Goal: Complete application form: Complete application form

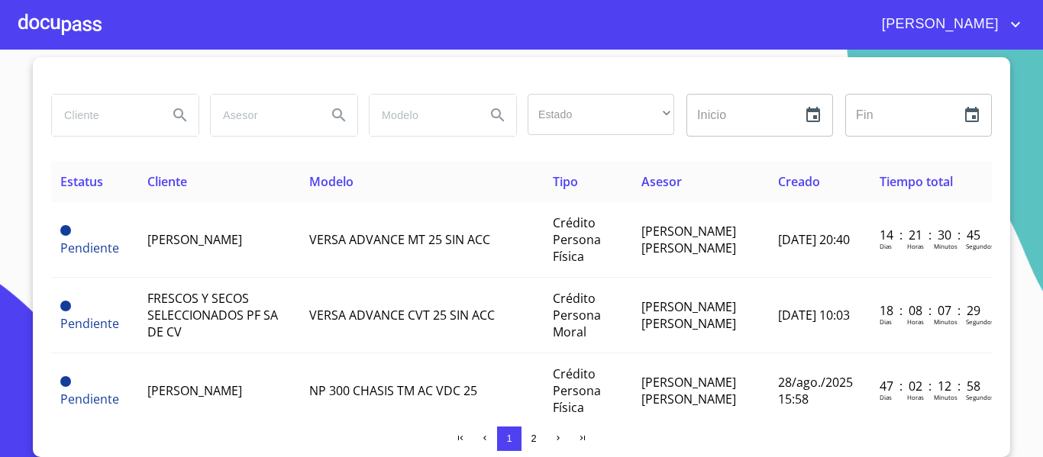
scroll to position [6, 0]
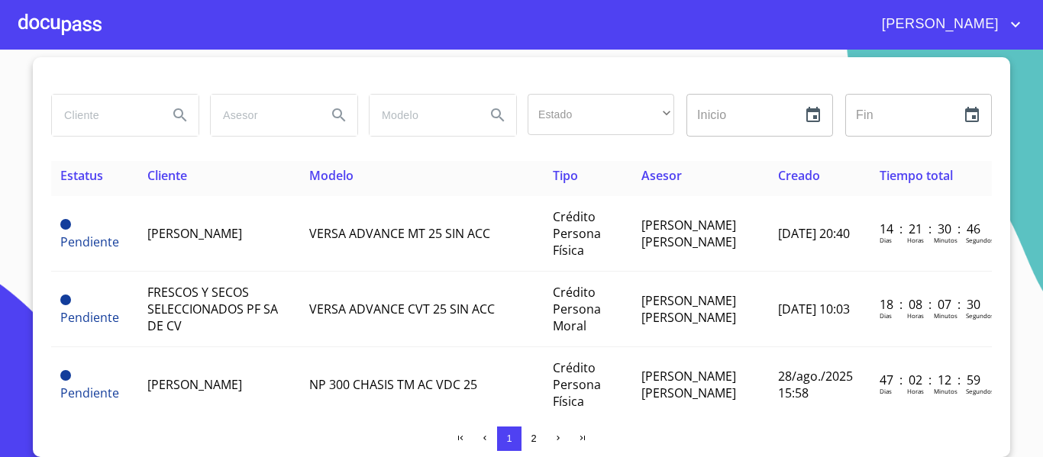
drag, startPoint x: 981, startPoint y: 193, endPoint x: 997, endPoint y: 148, distance: 47.8
click at [997, 148] on div "Estado ​ ​ Inicio ​ Fin ​ Estatus Cliente Modelo Tipo Asesor Creado Tiempo tota…" at bounding box center [522, 257] width 978 height 400
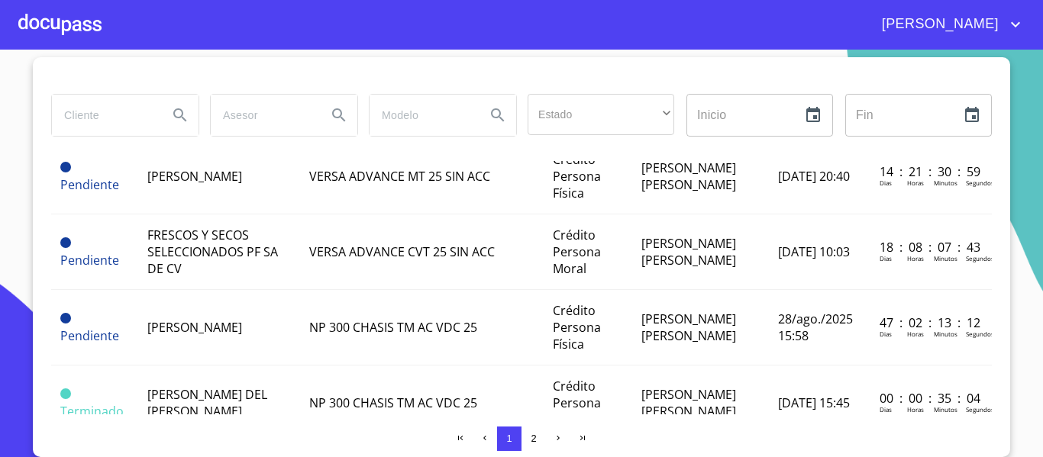
scroll to position [0, 0]
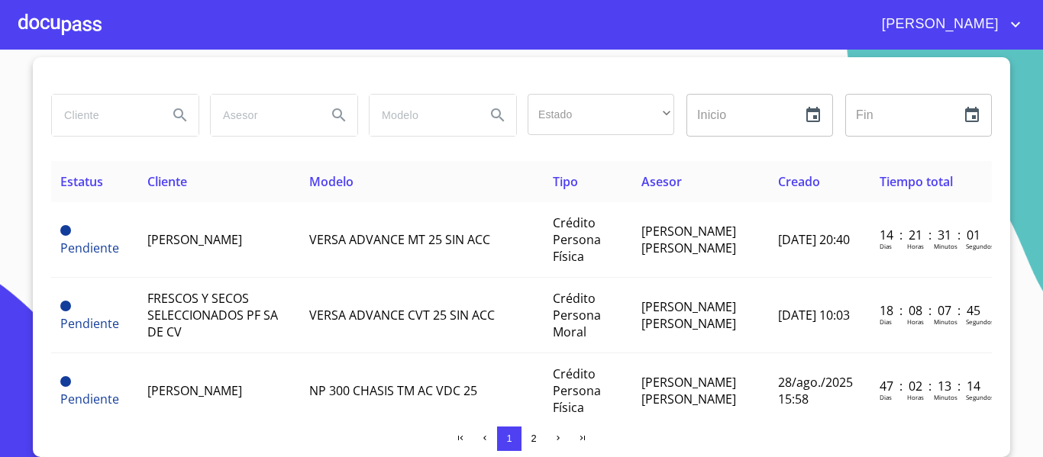
click at [35, 37] on div at bounding box center [59, 24] width 83 height 49
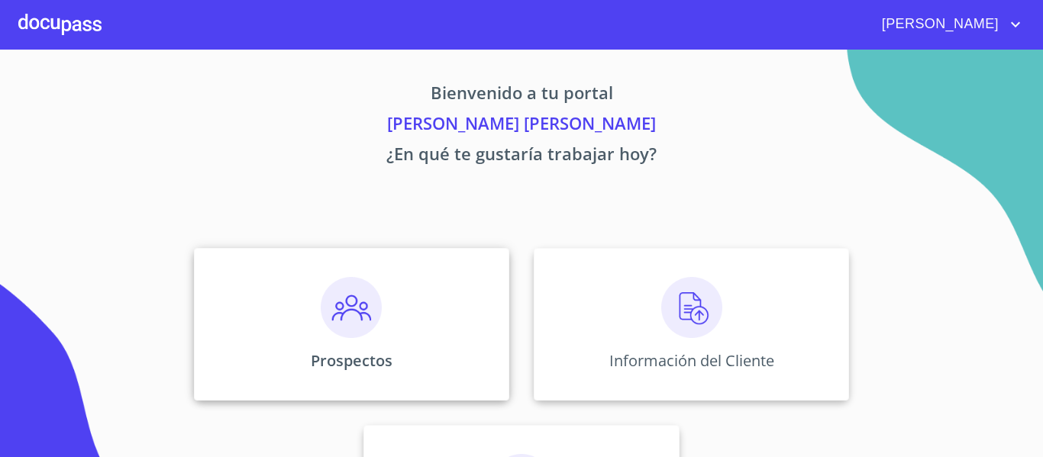
click at [324, 309] on img at bounding box center [351, 307] width 61 height 61
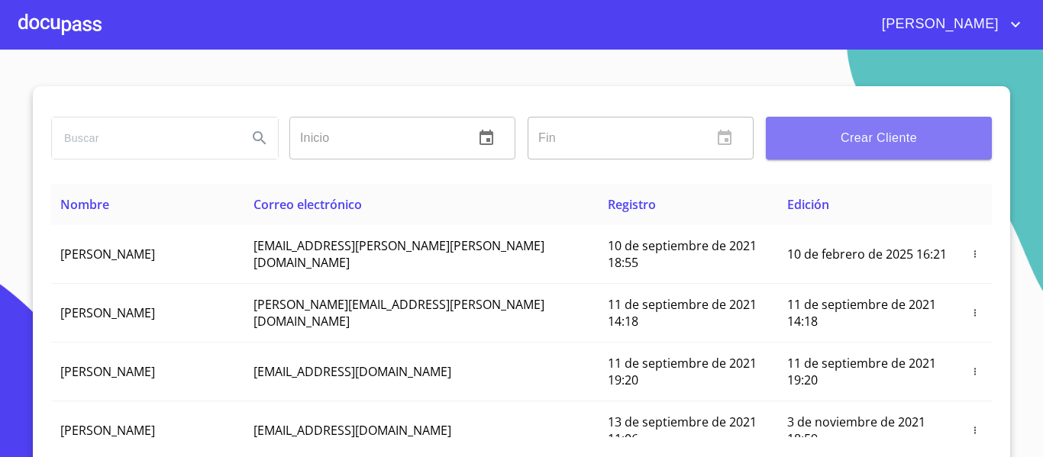
click at [861, 136] on span "Crear Cliente" at bounding box center [879, 138] width 202 height 21
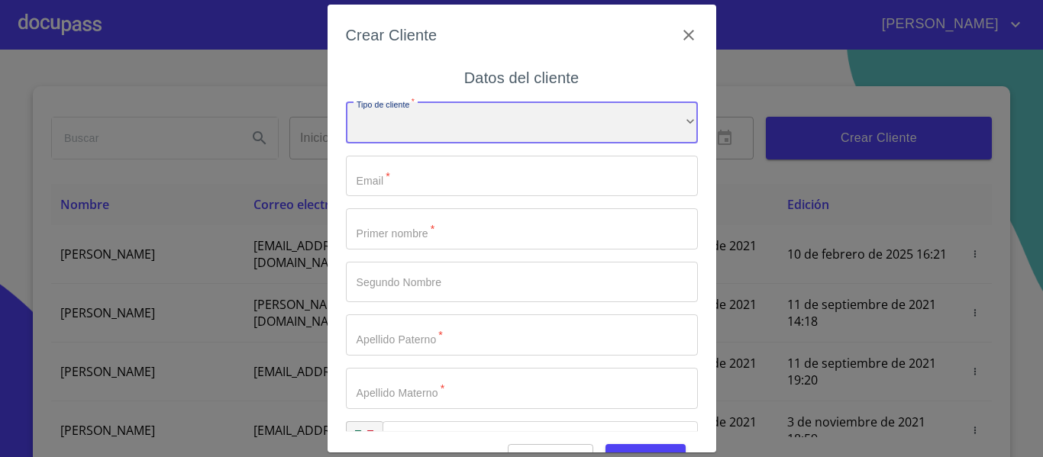
click at [438, 123] on div "​" at bounding box center [522, 122] width 352 height 41
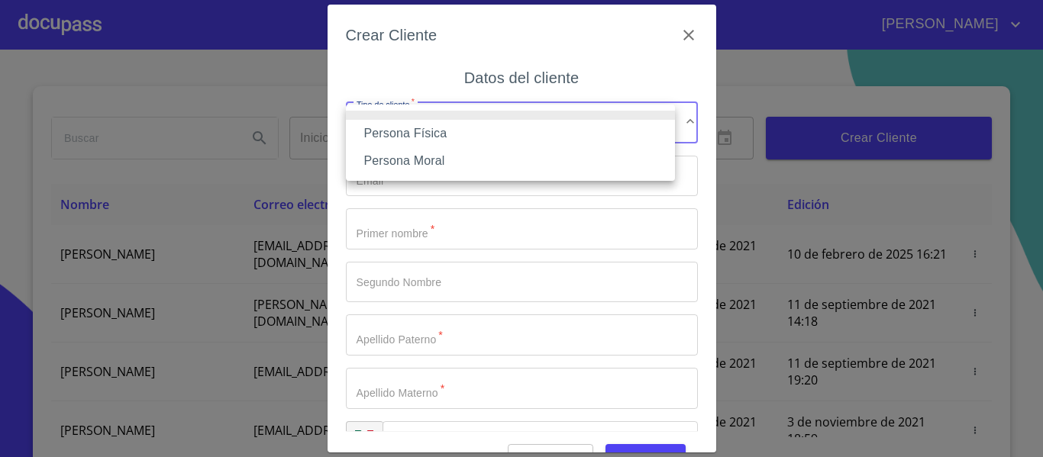
click at [420, 137] on li "Persona Física" at bounding box center [510, 133] width 329 height 27
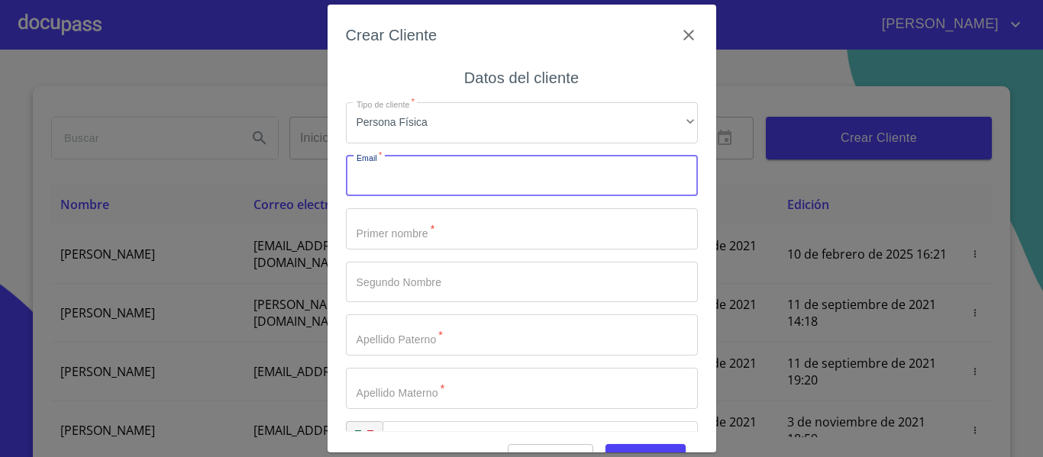
click at [434, 189] on input "Tipo de cliente   *" at bounding box center [522, 176] width 352 height 41
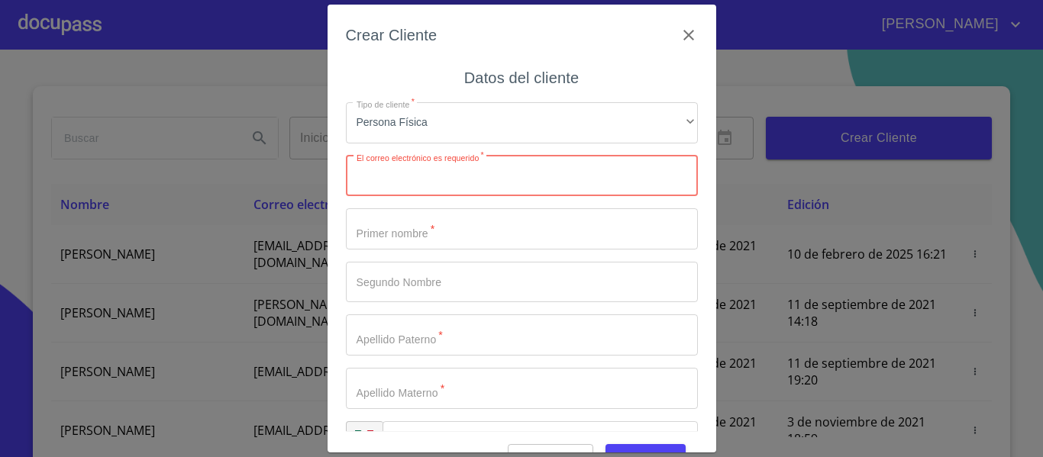
click at [428, 192] on input "Tipo de cliente   *" at bounding box center [522, 176] width 352 height 41
paste input "[EMAIL_ADDRESS][DOMAIN_NAME]"
type input "[EMAIL_ADDRESS][DOMAIN_NAME]"
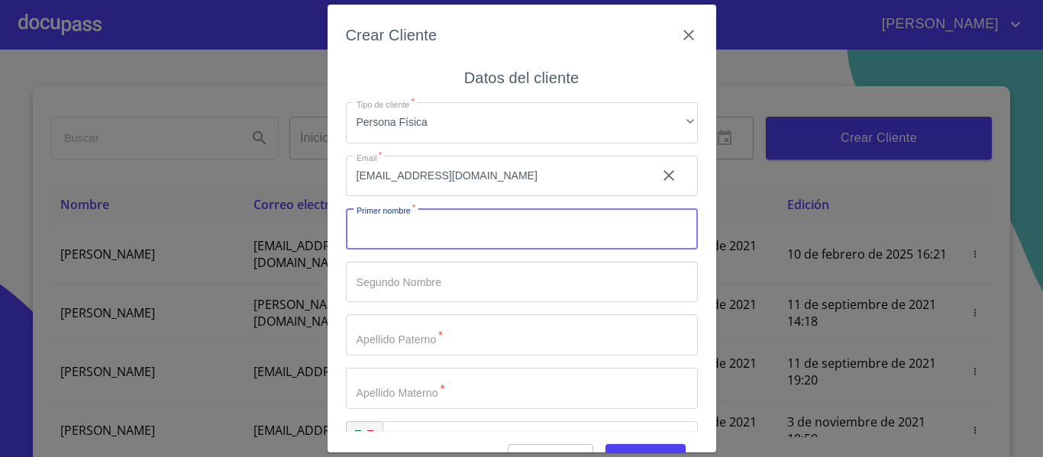
click at [528, 238] on input "Tipo de cliente   *" at bounding box center [522, 228] width 352 height 41
type input "[PERSON_NAME]"
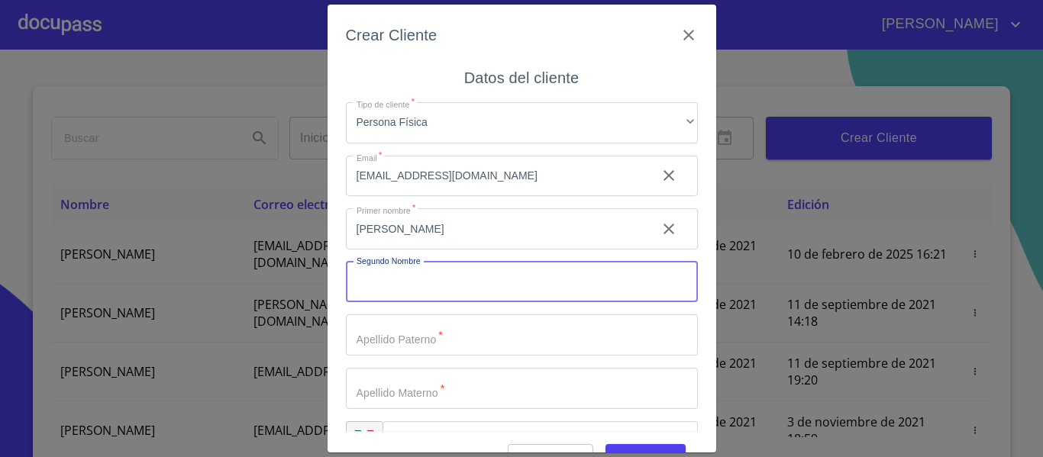
click at [439, 278] on input "Tipo de cliente   *" at bounding box center [522, 282] width 352 height 41
type input "[PERSON_NAME]"
click at [429, 341] on input "Tipo de cliente   *" at bounding box center [522, 335] width 352 height 41
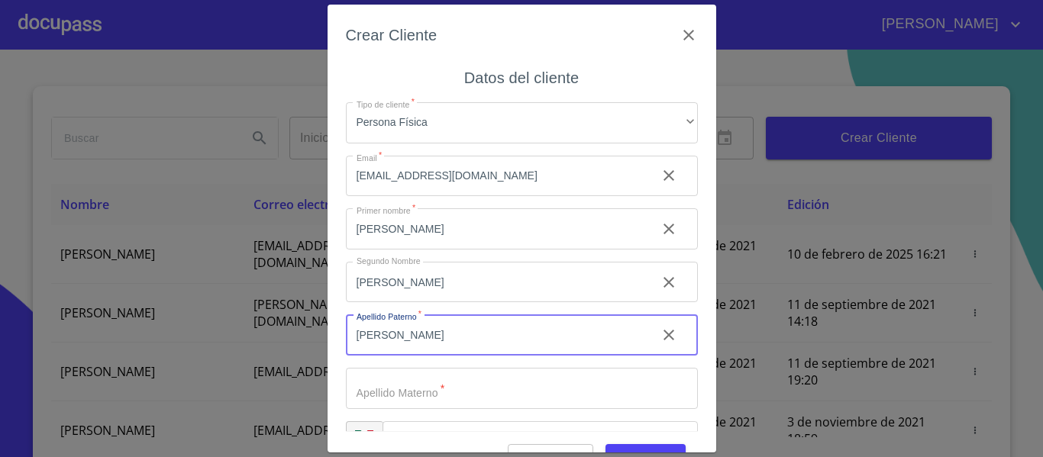
type input "[PERSON_NAME]"
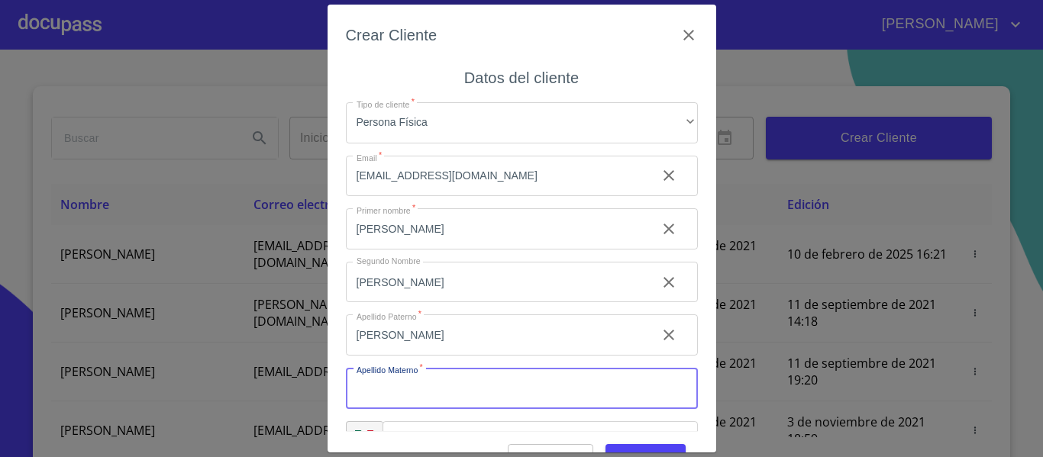
click at [470, 390] on input "Tipo de cliente   *" at bounding box center [522, 388] width 352 height 41
type input "[PERSON_NAME]"
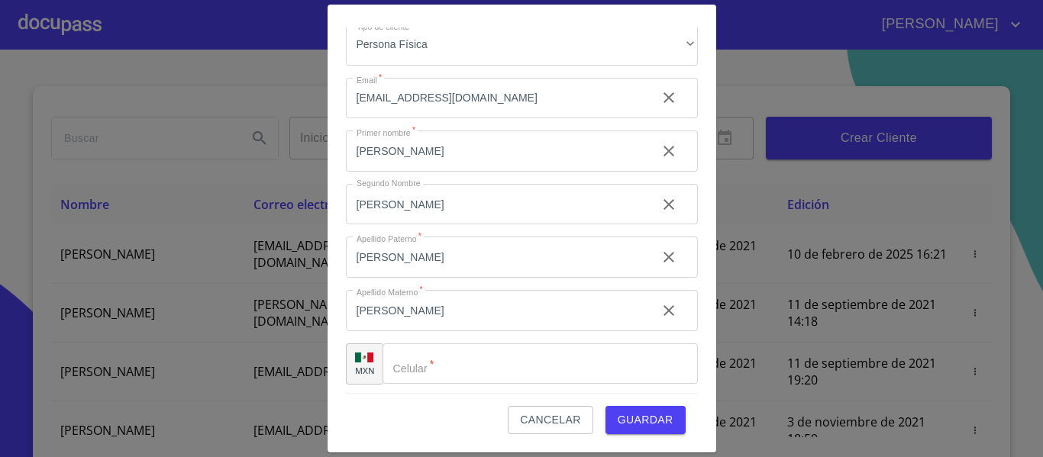
scroll to position [44, 0]
click at [437, 377] on input "Tipo de cliente   *" at bounding box center [540, 360] width 315 height 41
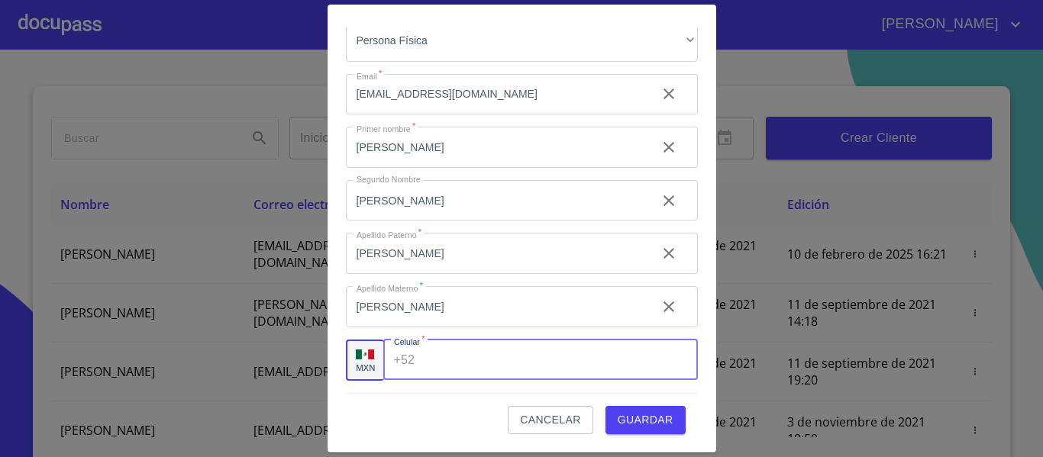
click at [439, 371] on input "Tipo de cliente   *" at bounding box center [559, 360] width 276 height 41
type input "[PHONE_NUMBER]"
click at [653, 425] on span "Guardar" at bounding box center [646, 420] width 56 height 19
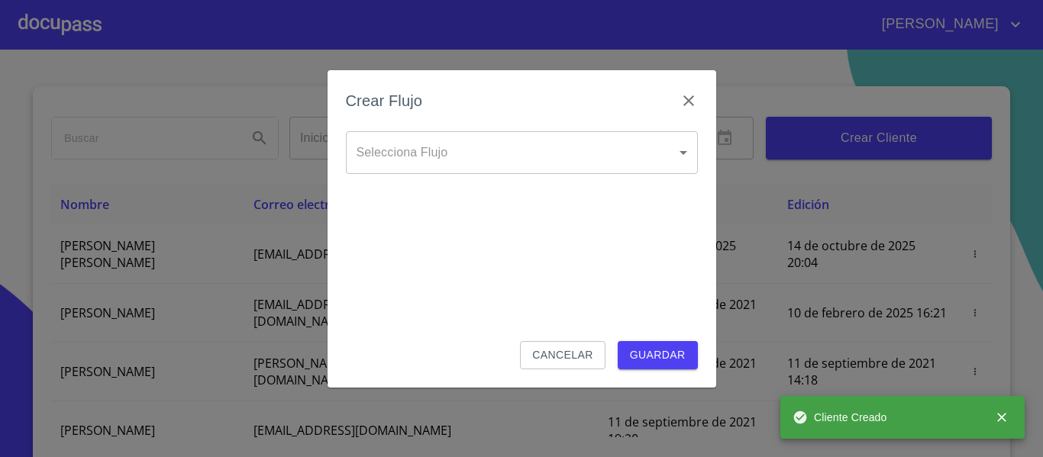
click at [489, 146] on body "[PERSON_NAME] ​ Fin ​ Crear Cliente Nombre Correo electrónico Registro Edición …" at bounding box center [521, 228] width 1043 height 457
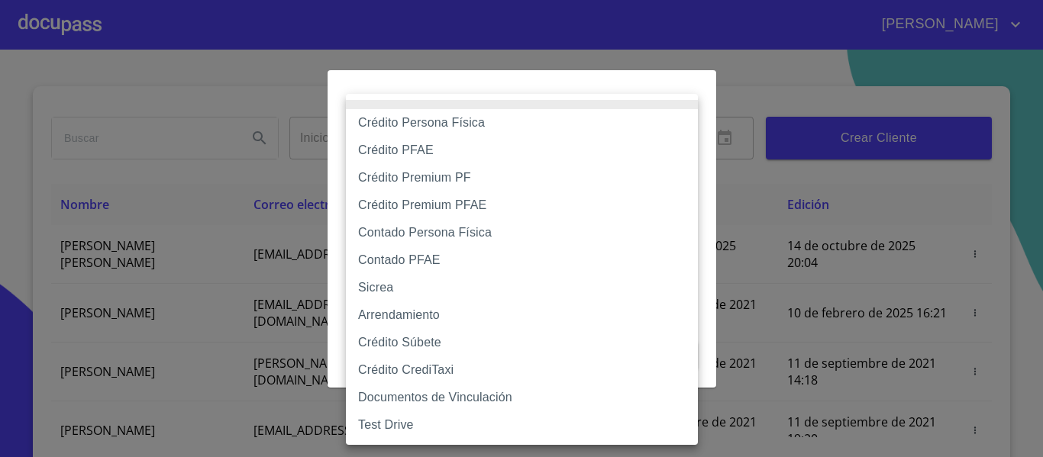
click at [422, 126] on li "Crédito Persona Física" at bounding box center [522, 122] width 352 height 27
type input "6009fb3c7d1714eb8809aa97"
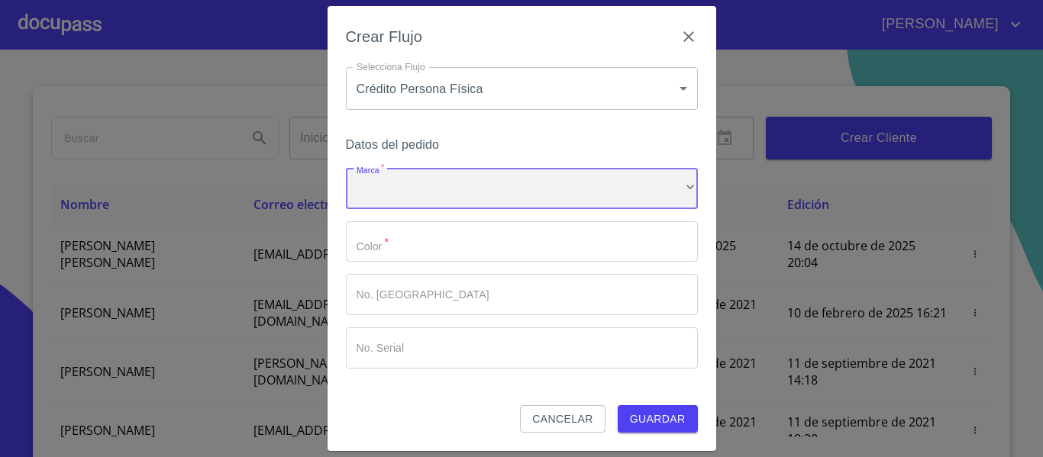
click at [501, 190] on div "​" at bounding box center [522, 188] width 352 height 41
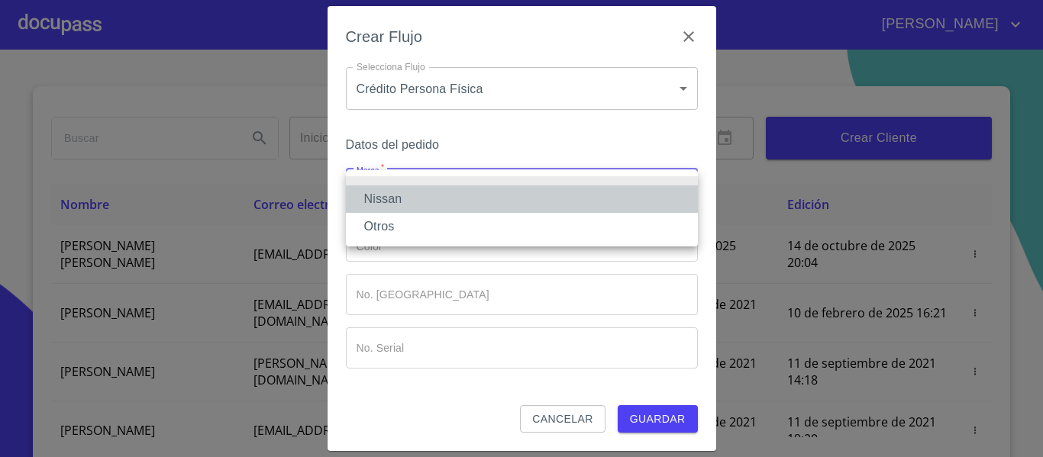
click at [464, 202] on li "Nissan" at bounding box center [522, 199] width 352 height 27
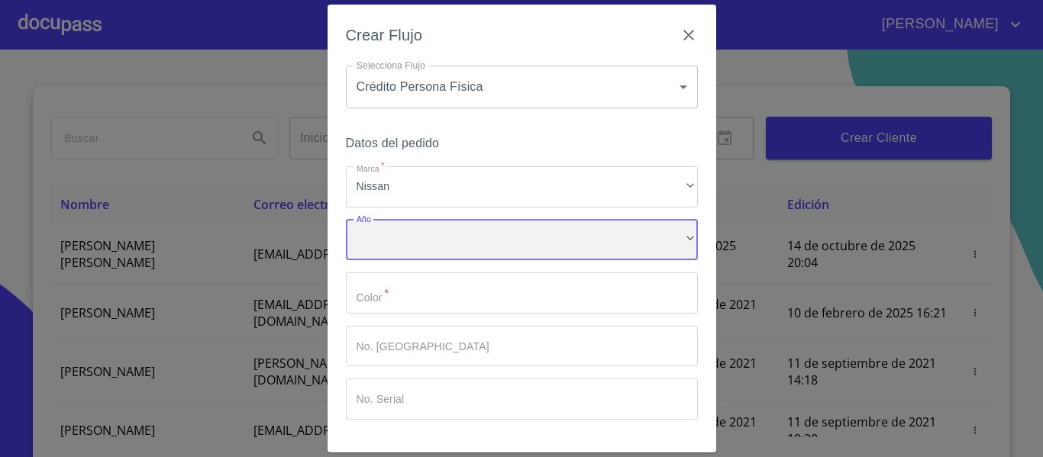
click at [457, 232] on div "​" at bounding box center [522, 240] width 352 height 41
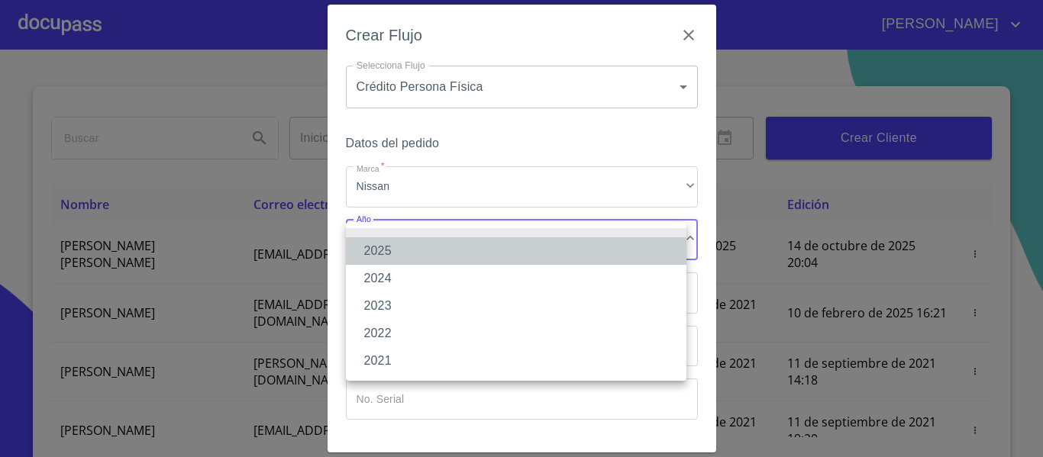
click at [390, 254] on li "2025" at bounding box center [516, 251] width 341 height 27
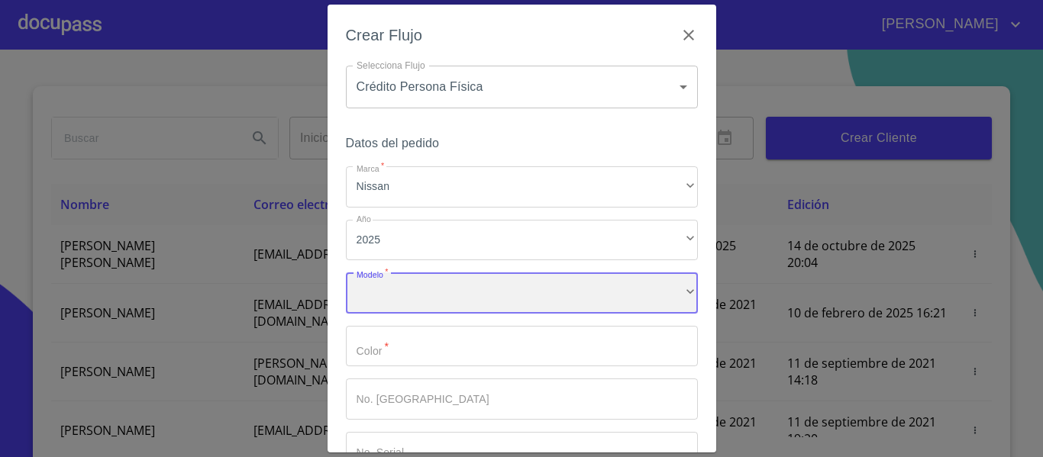
click at [425, 305] on div "​" at bounding box center [522, 293] width 352 height 41
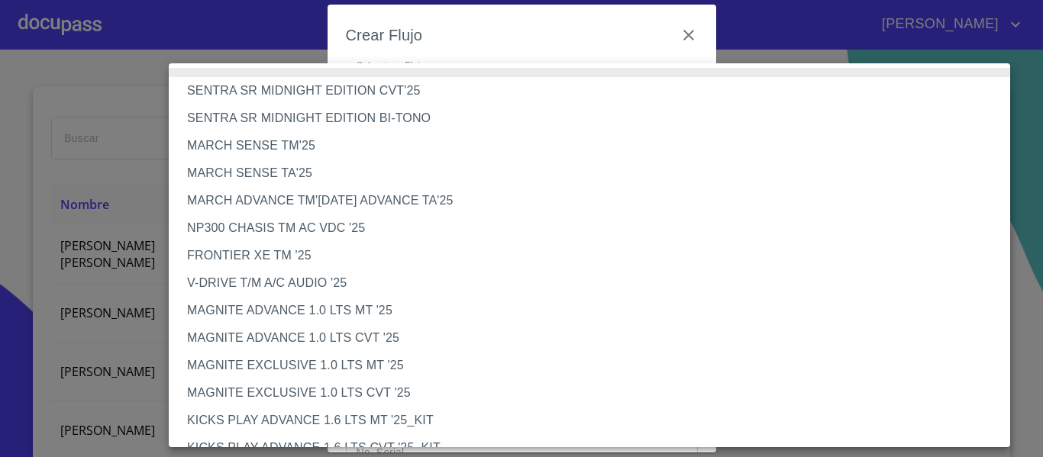
scroll to position [0, 0]
click at [318, 148] on li "MARCH SENSE TM'25" at bounding box center [595, 147] width 853 height 27
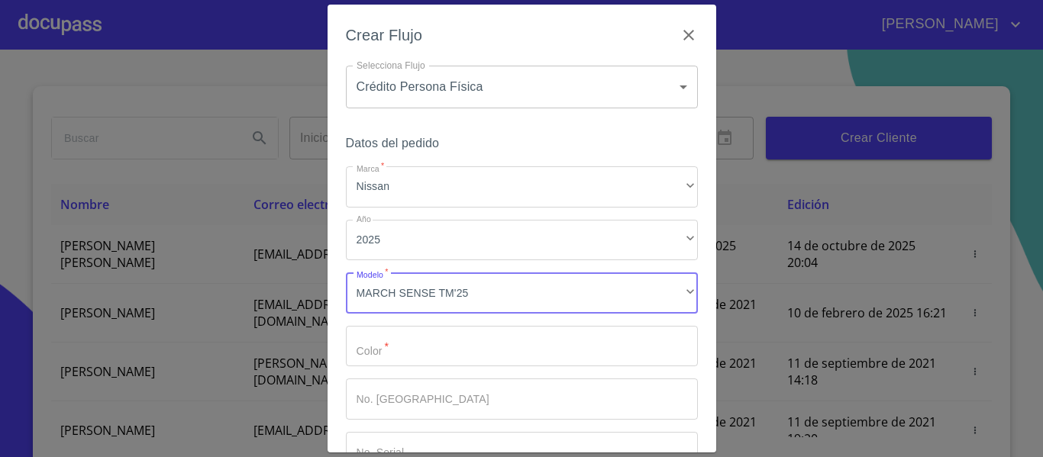
click at [439, 347] on input "Marca   *" at bounding box center [522, 346] width 352 height 41
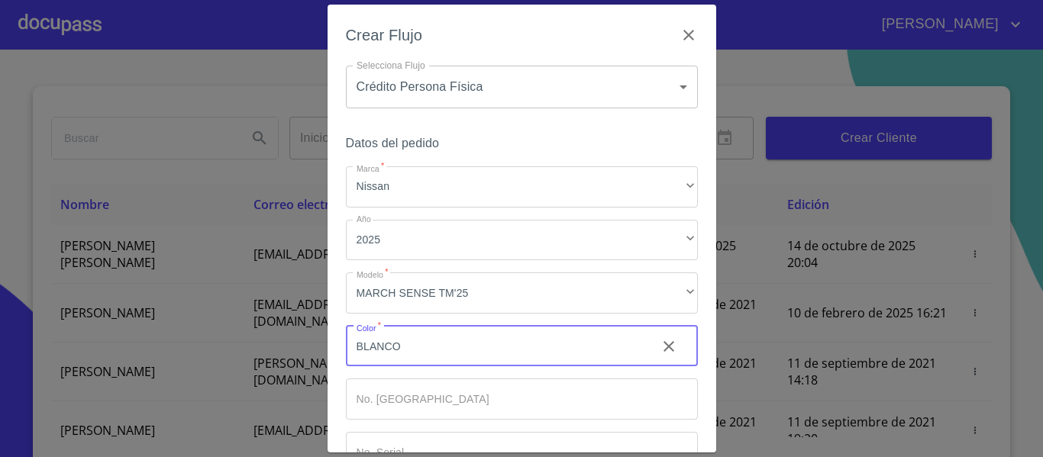
scroll to position [103, 0]
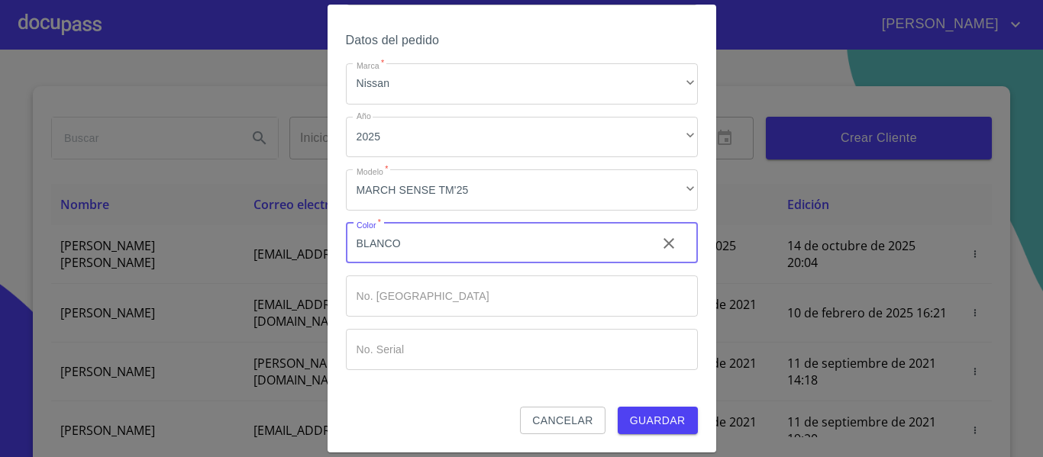
type input "BLANCO"
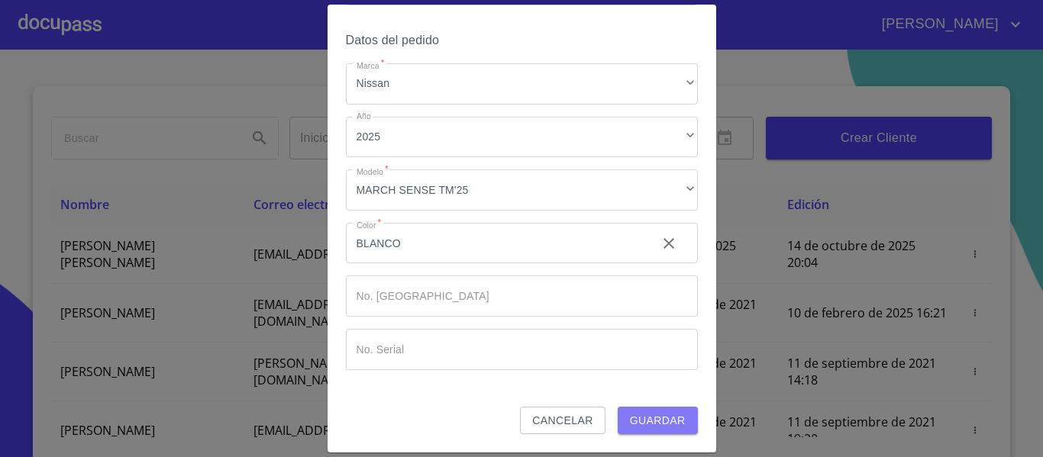
click at [670, 425] on span "Guardar" at bounding box center [658, 421] width 56 height 19
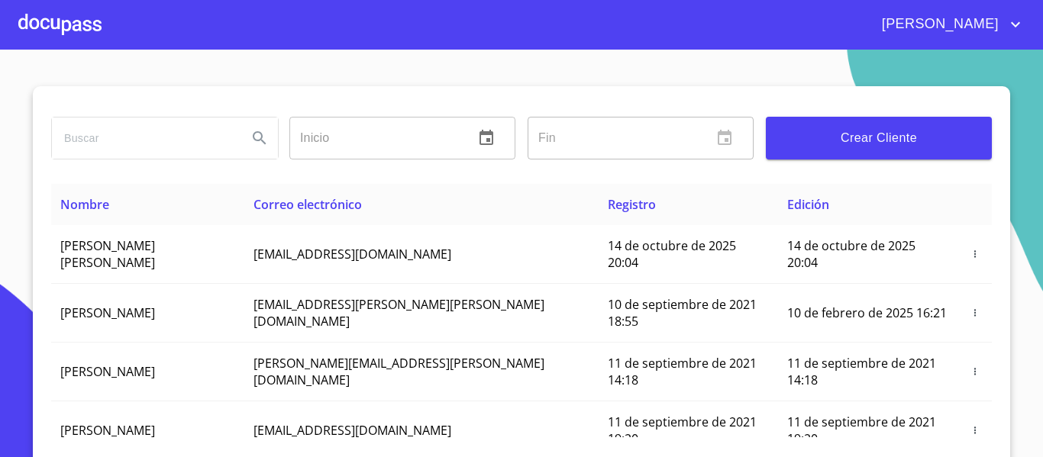
click at [44, 41] on div at bounding box center [59, 24] width 83 height 49
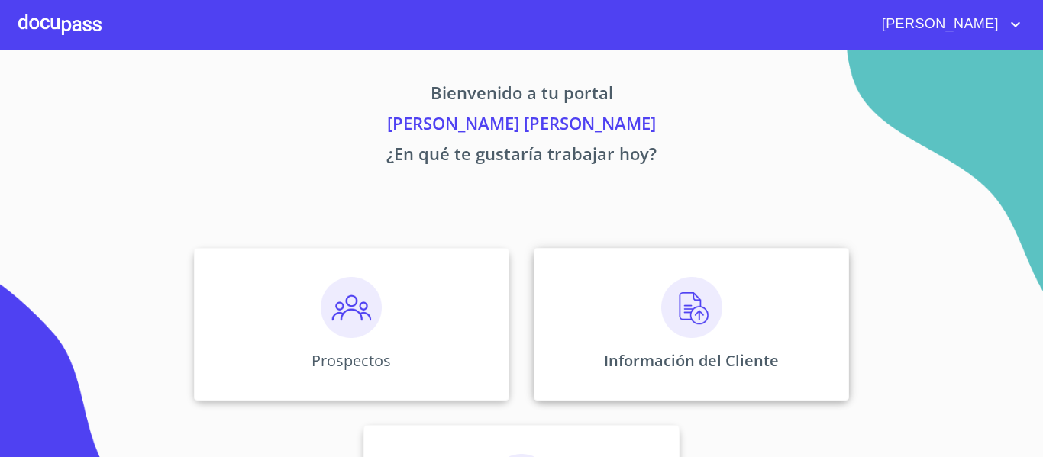
click at [681, 304] on img at bounding box center [691, 307] width 61 height 61
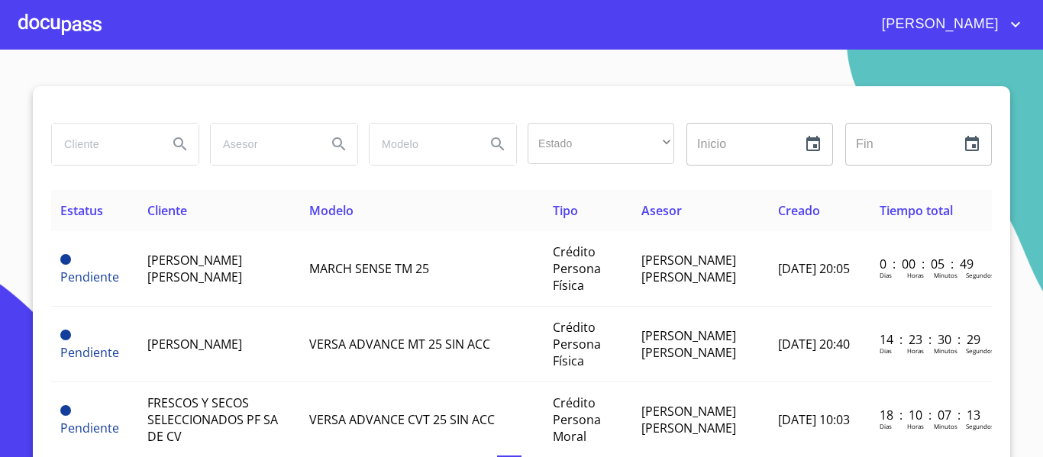
scroll to position [16, 0]
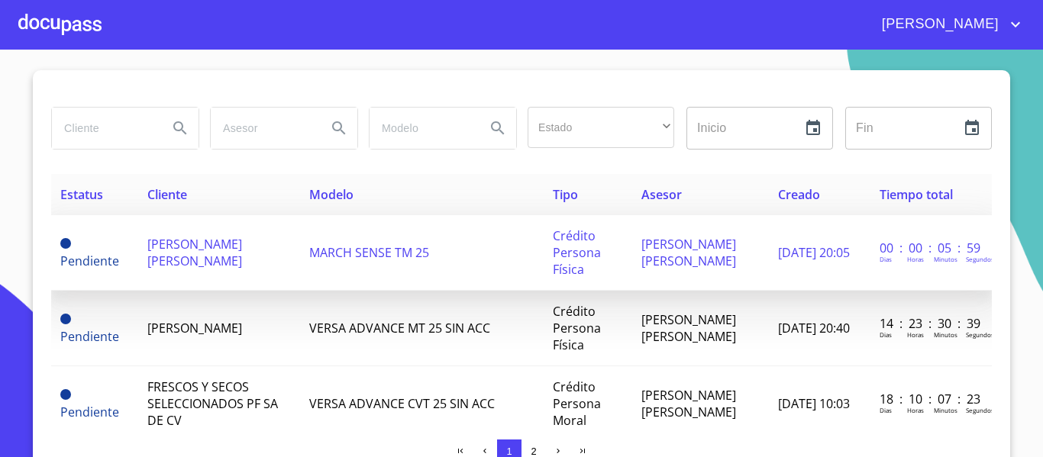
click at [212, 244] on span "[PERSON_NAME] [PERSON_NAME]" at bounding box center [194, 253] width 95 height 34
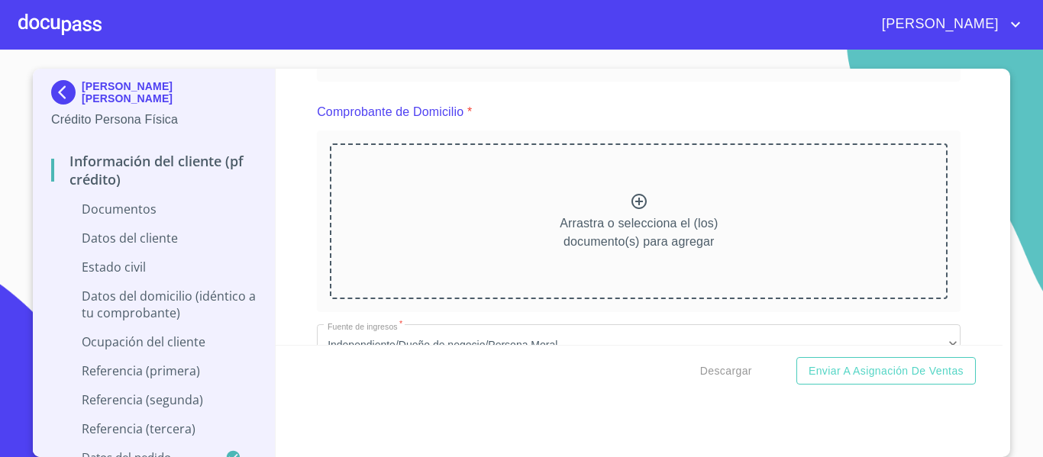
scroll to position [382, 0]
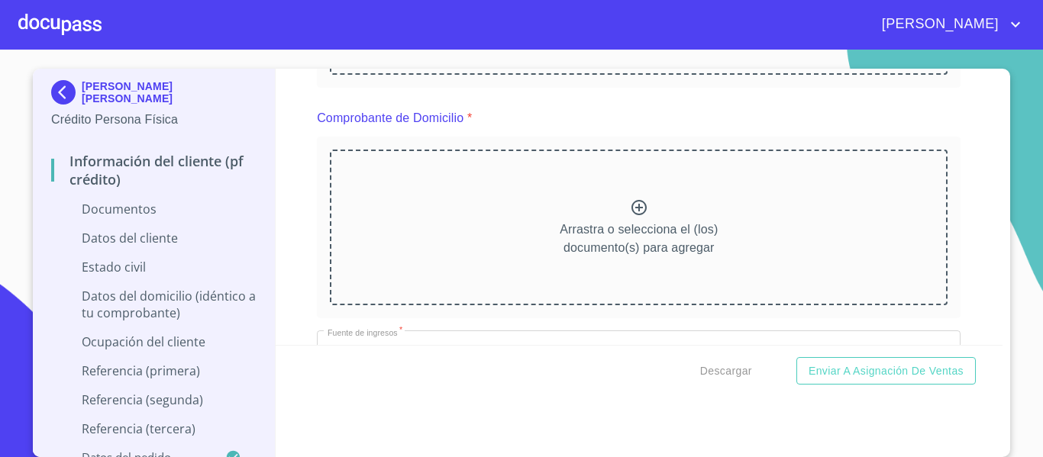
click at [609, 218] on div "Arrastra o selecciona el (los) documento(s) para agregar" at bounding box center [639, 228] width 618 height 156
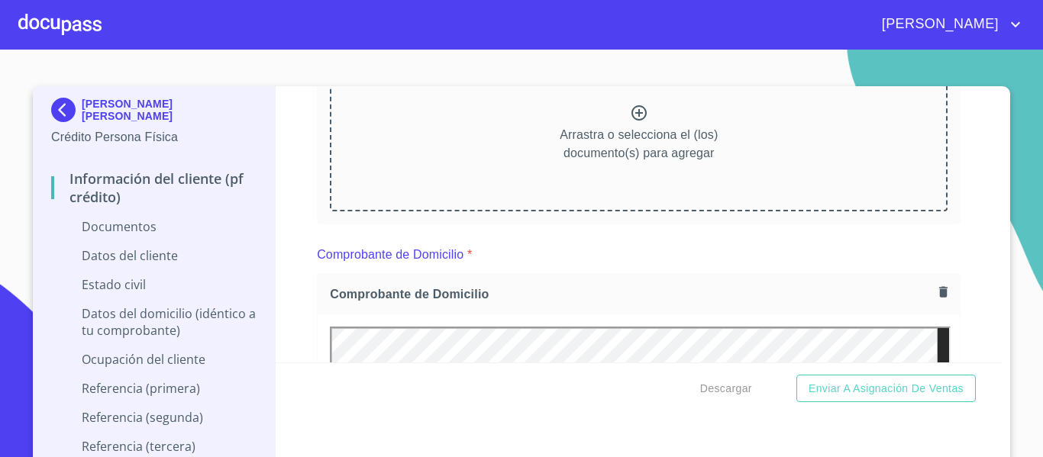
scroll to position [186, 0]
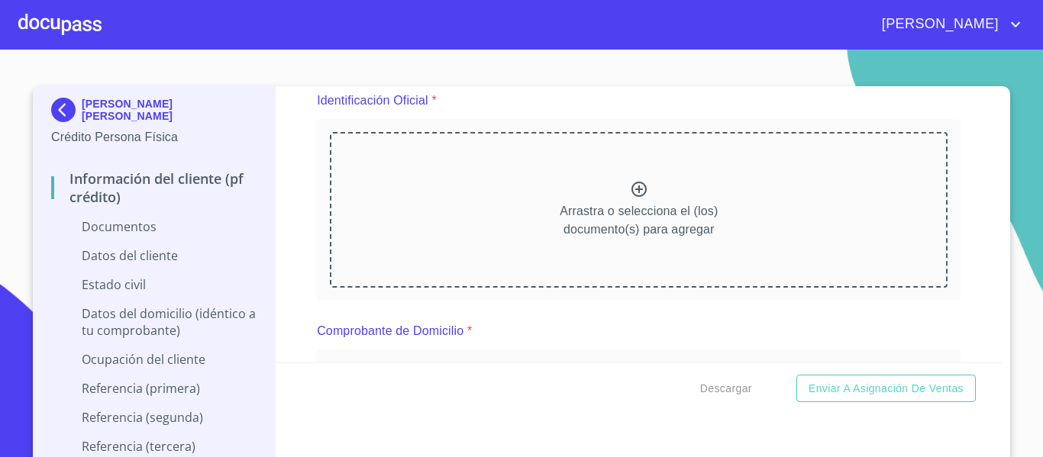
click at [635, 179] on div "Arrastra o selecciona el (los) documento(s) para agregar" at bounding box center [639, 210] width 618 height 156
